Goal: Check status: Check status

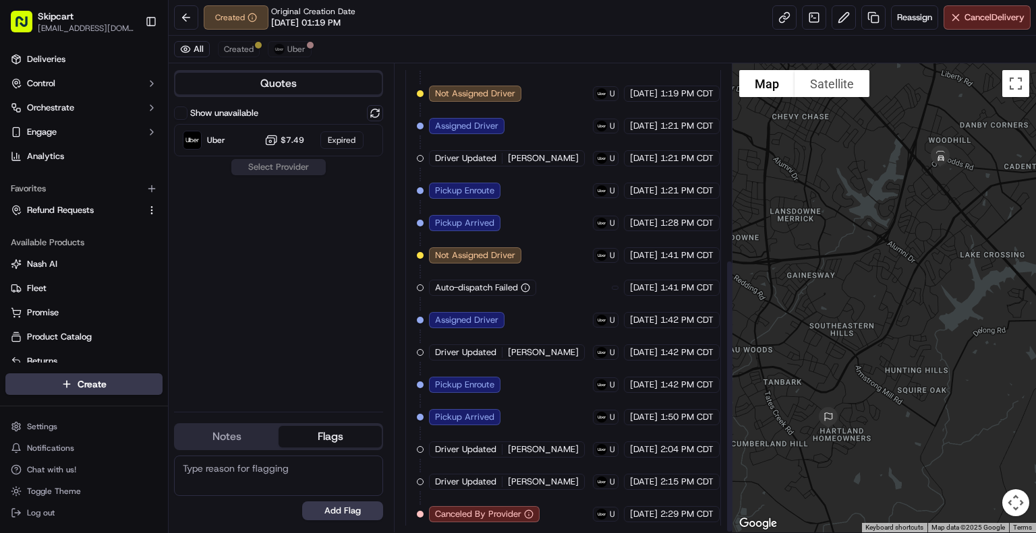
scroll to position [334, 0]
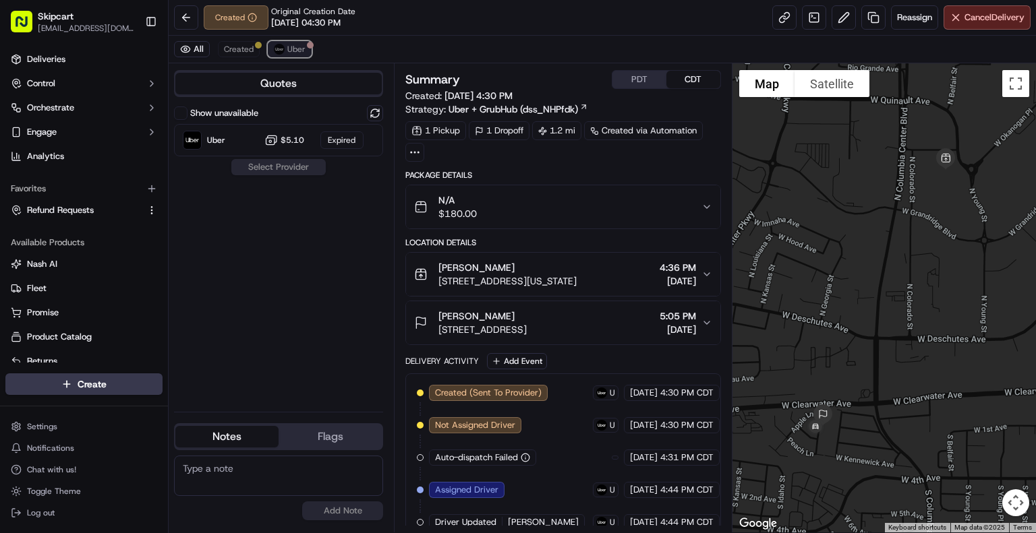
click at [299, 46] on span "Uber" at bounding box center [296, 49] width 18 height 11
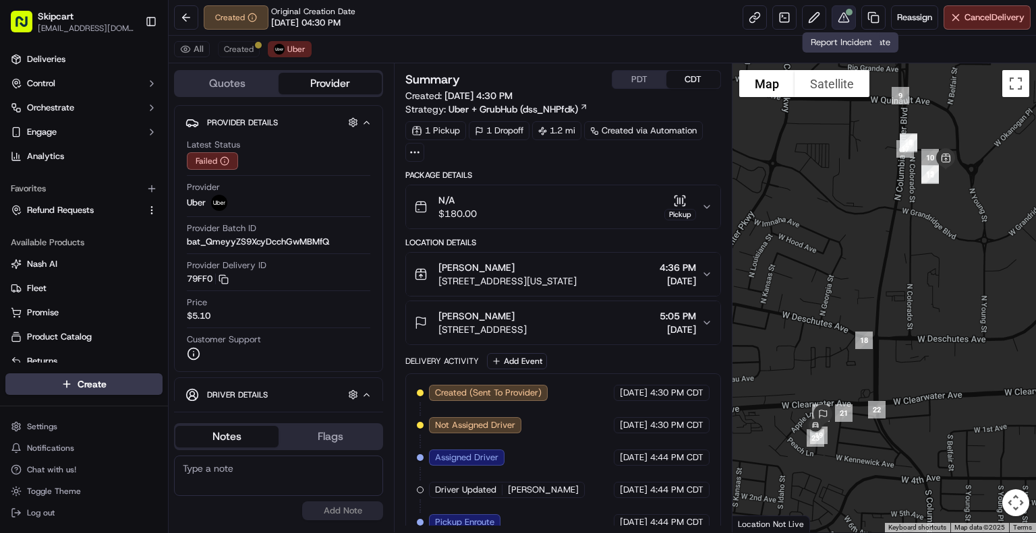
click at [843, 20] on button at bounding box center [843, 17] width 24 height 24
click at [709, 206] on icon "button" at bounding box center [706, 207] width 5 height 3
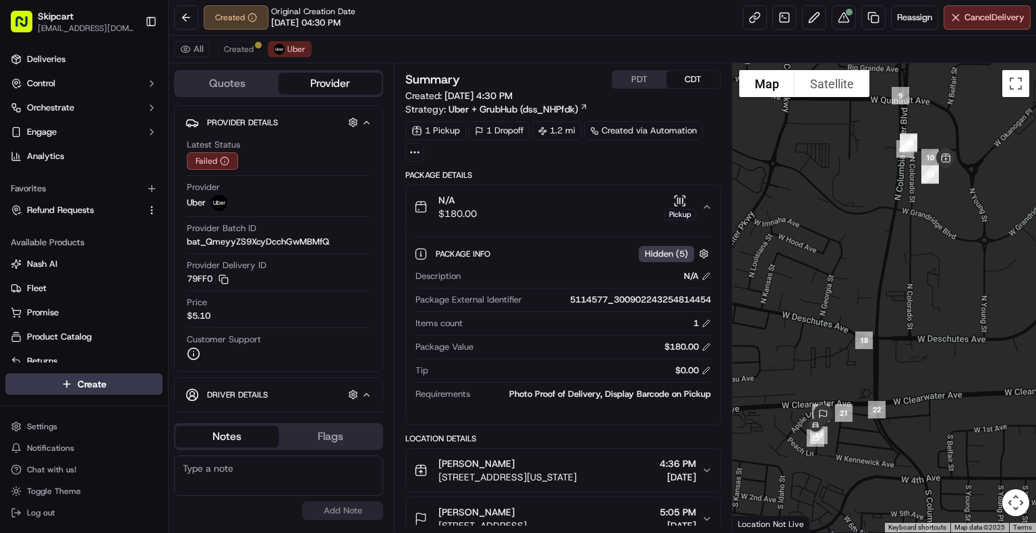
click at [709, 206] on icon "button" at bounding box center [706, 207] width 5 height 3
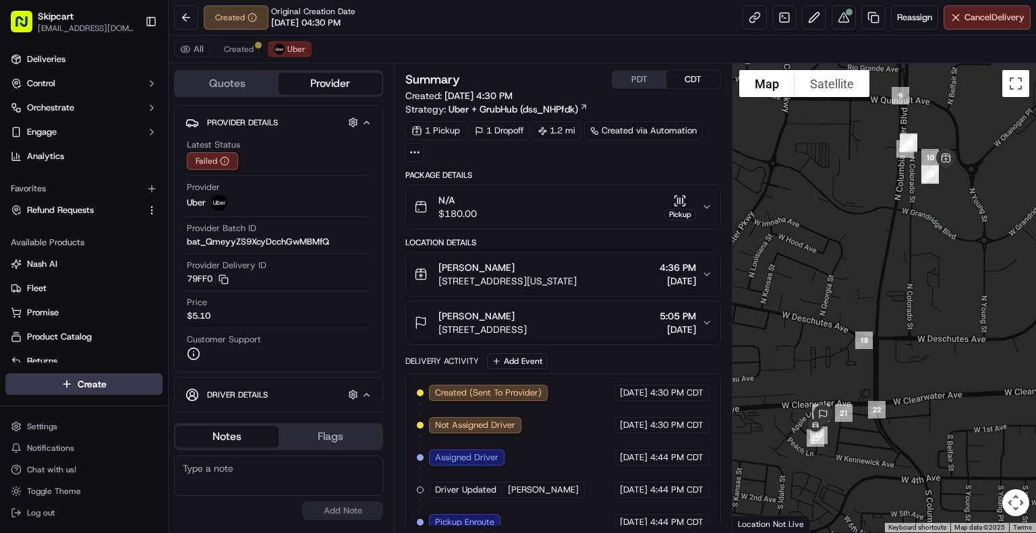
click at [709, 206] on icon "button" at bounding box center [706, 207] width 11 height 11
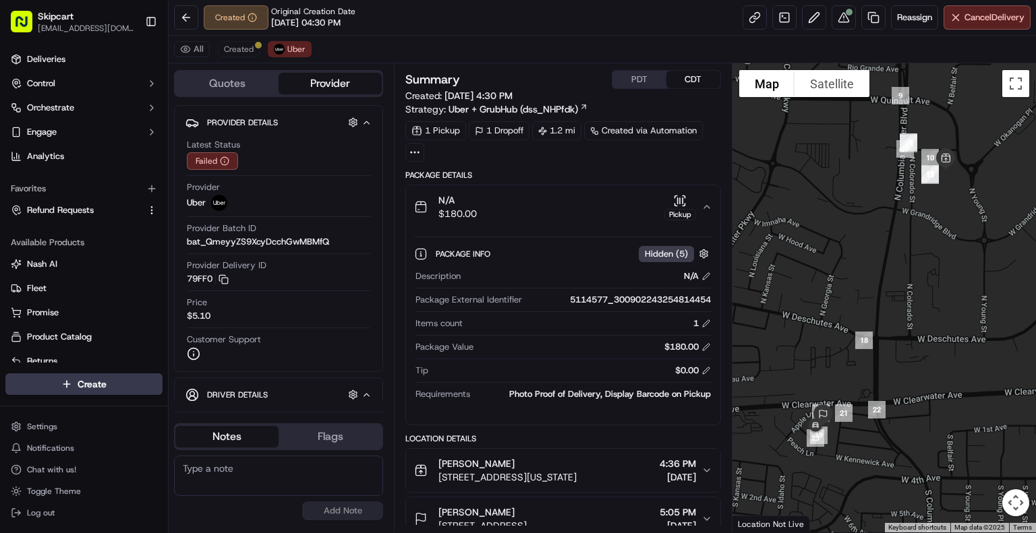
click at [693, 158] on div "1 Pickup 1 Dropoff 1.2 mi Created via Automation" at bounding box center [563, 141] width 316 height 40
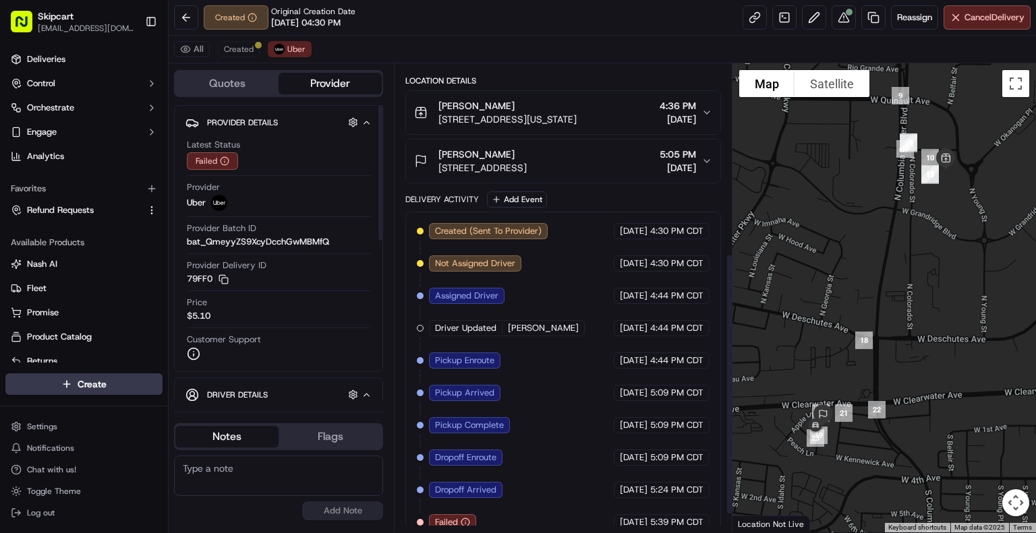
scroll to position [370, 0]
